Goal: Find specific page/section: Find specific page/section

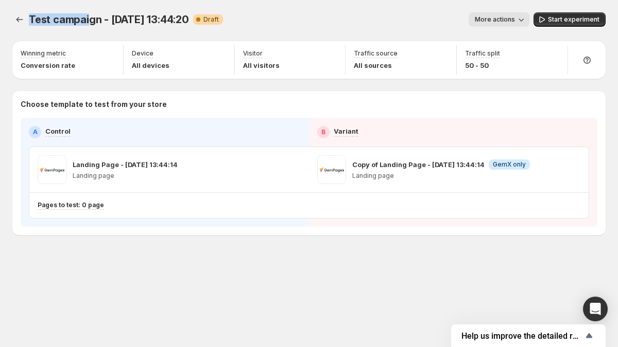
drag, startPoint x: 27, startPoint y: 20, endPoint x: 86, endPoint y: 17, distance: 59.2
click at [86, 17] on div "Test campaign - [DATE] 13:44:20 Warning Complete Draft More actions More action…" at bounding box center [308, 19] width 593 height 14
click at [87, 17] on span "Test campaign - [DATE] 13:44:20" at bounding box center [109, 19] width 160 height 12
drag, startPoint x: 89, startPoint y: 18, endPoint x: 120, endPoint y: 19, distance: 31.4
click at [109, 19] on span "Test campaign - [DATE] 13:44:20" at bounding box center [109, 19] width 160 height 12
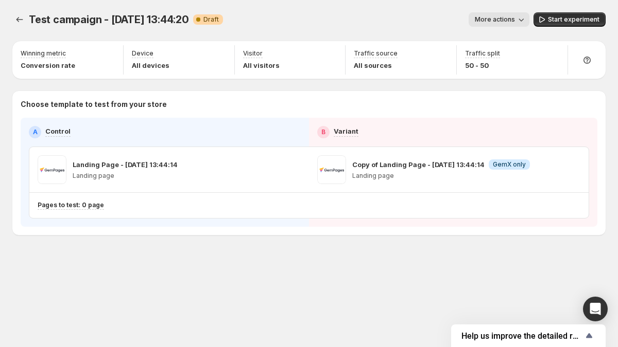
click at [121, 19] on span "Test campaign - [DATE] 13:44:20" at bounding box center [109, 19] width 160 height 12
drag, startPoint x: 125, startPoint y: 20, endPoint x: 132, endPoint y: 20, distance: 7.7
click at [125, 20] on span "Test campaign - [DATE] 13:44:20" at bounding box center [109, 19] width 160 height 12
click at [132, 20] on span "Test campaign - [DATE] 13:44:20" at bounding box center [109, 19] width 160 height 12
click at [133, 20] on span "Test campaign - [DATE] 13:44:20" at bounding box center [109, 19] width 160 height 12
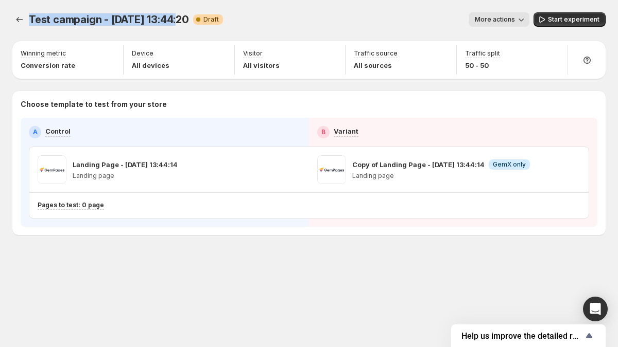
drag, startPoint x: 28, startPoint y: 21, endPoint x: 168, endPoint y: 19, distance: 140.5
click at [168, 19] on div "Test campaign - [DATE] 13:44:20 Warning Complete Draft More actions More action…" at bounding box center [308, 19] width 593 height 14
click at [168, 19] on span "Test campaign - [DATE] 13:44:20" at bounding box center [109, 19] width 160 height 12
